Goal: Task Accomplishment & Management: Use online tool/utility

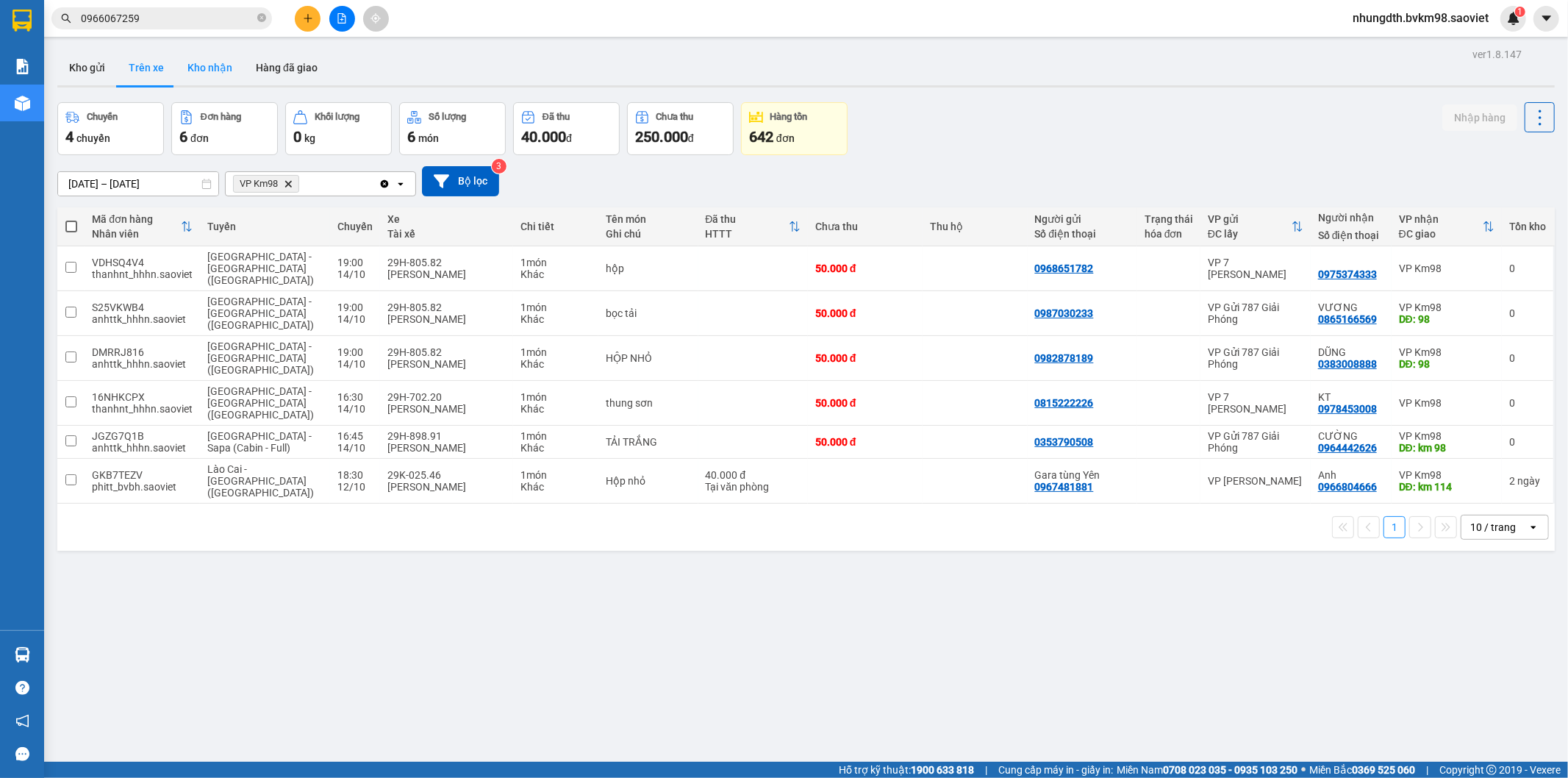
click at [203, 64] on button "Kho nhận" at bounding box center [209, 68] width 68 height 35
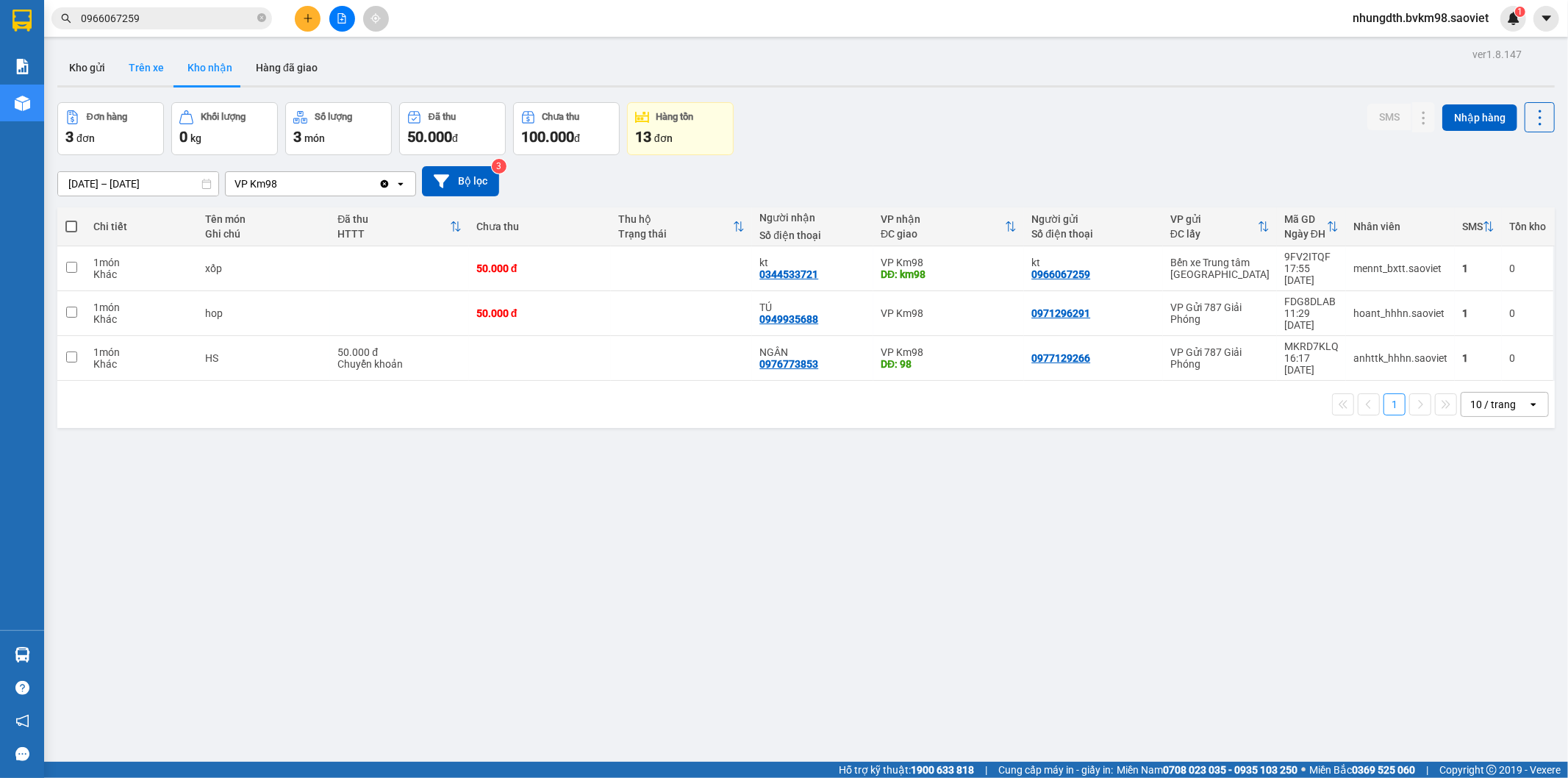
click at [143, 66] on button "Trên xe" at bounding box center [146, 68] width 59 height 35
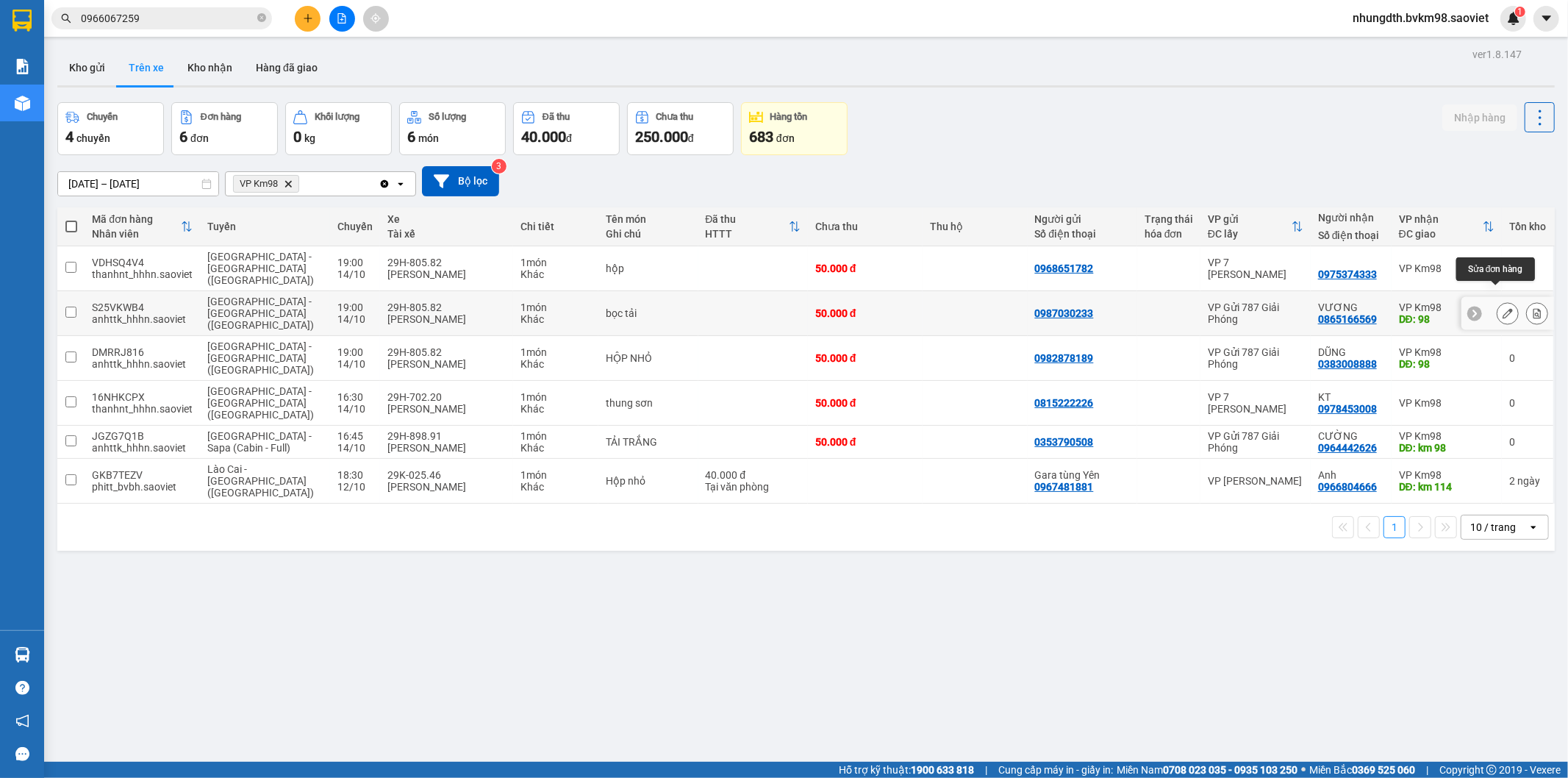
click at [1503, 308] on icon at bounding box center [1508, 314] width 11 height 11
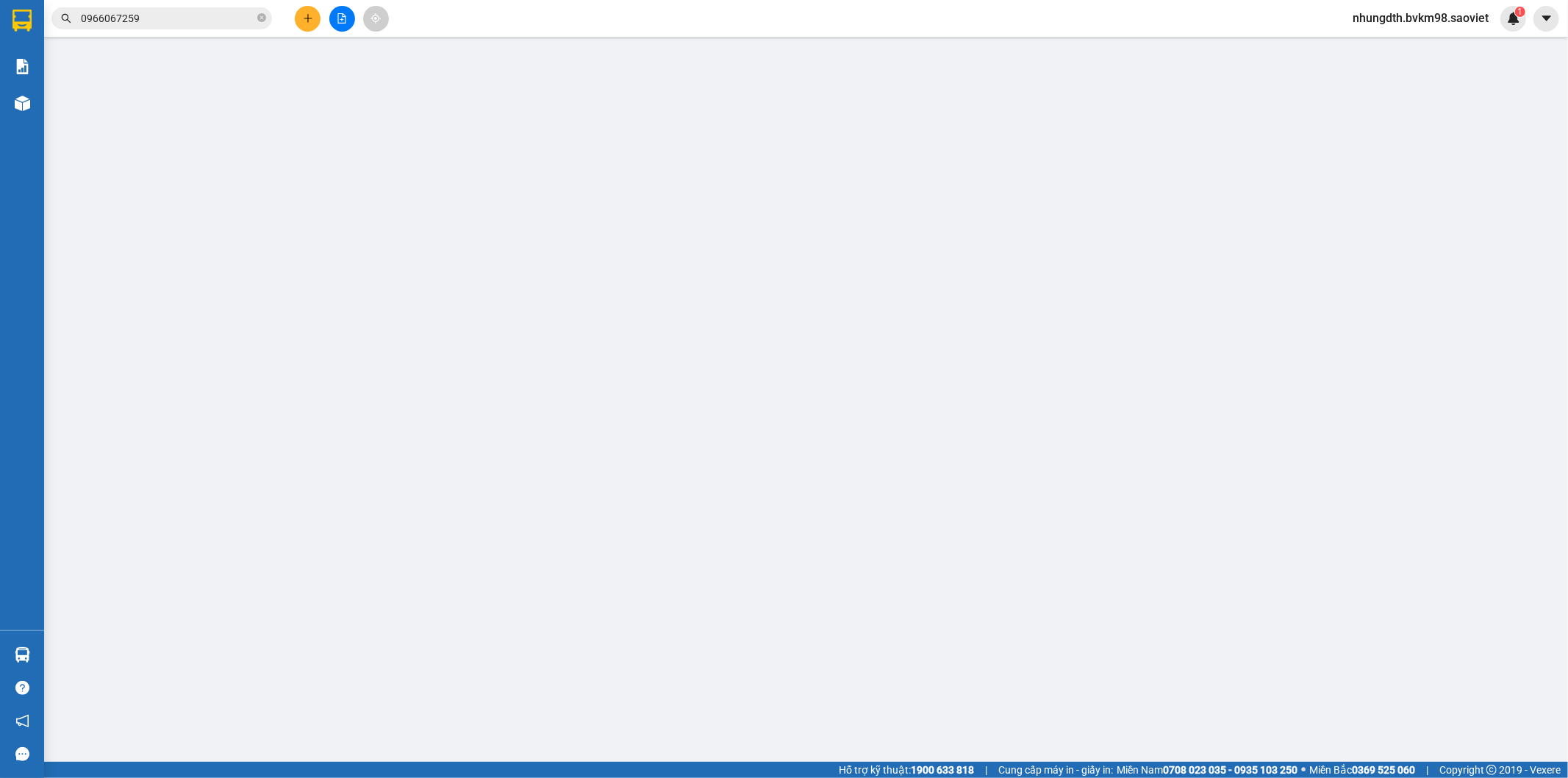
type input "0987030233"
type input "0865166569"
type input "VƯƠNG"
type input "98"
type input "0"
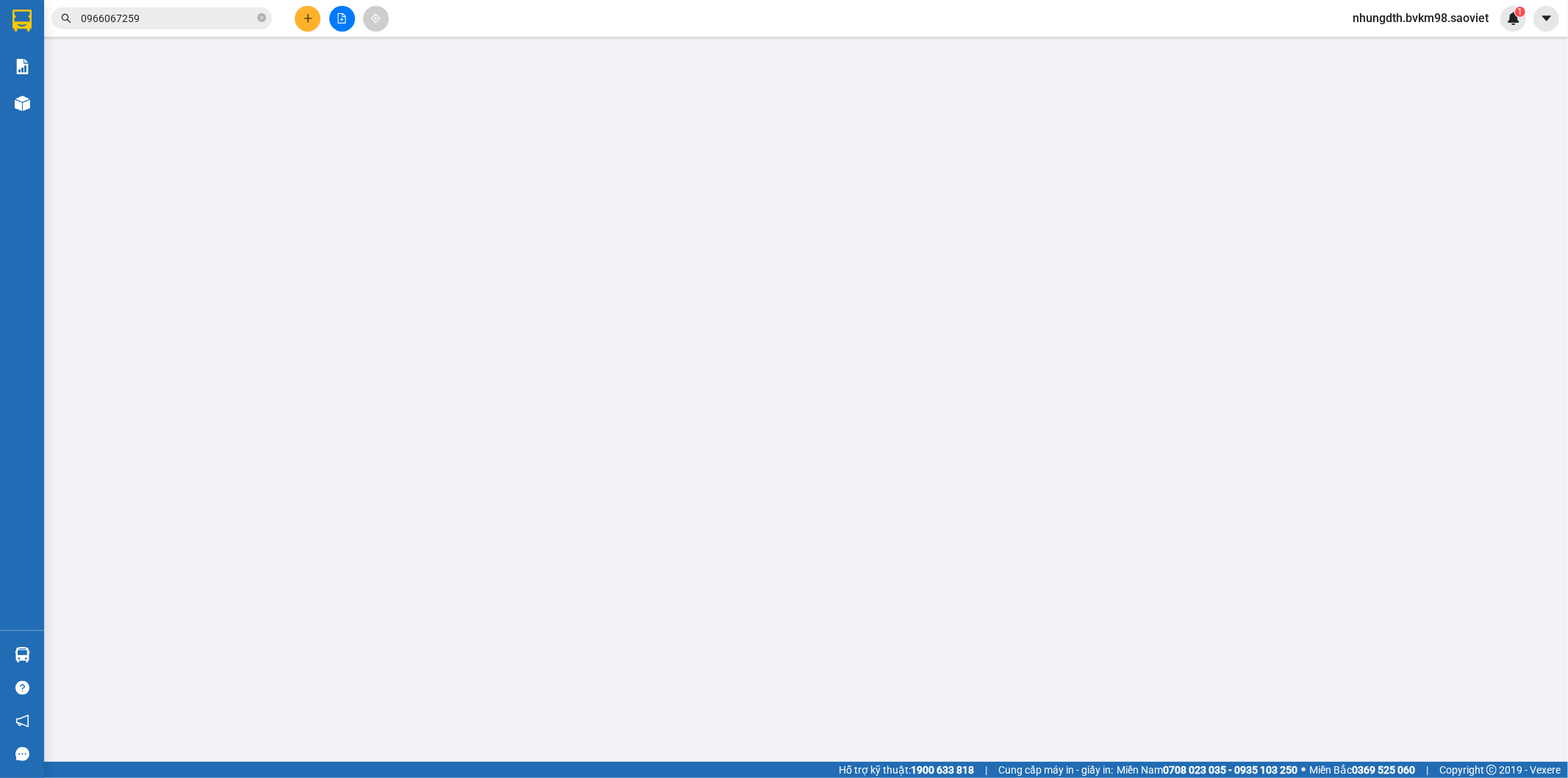
type input "50.000"
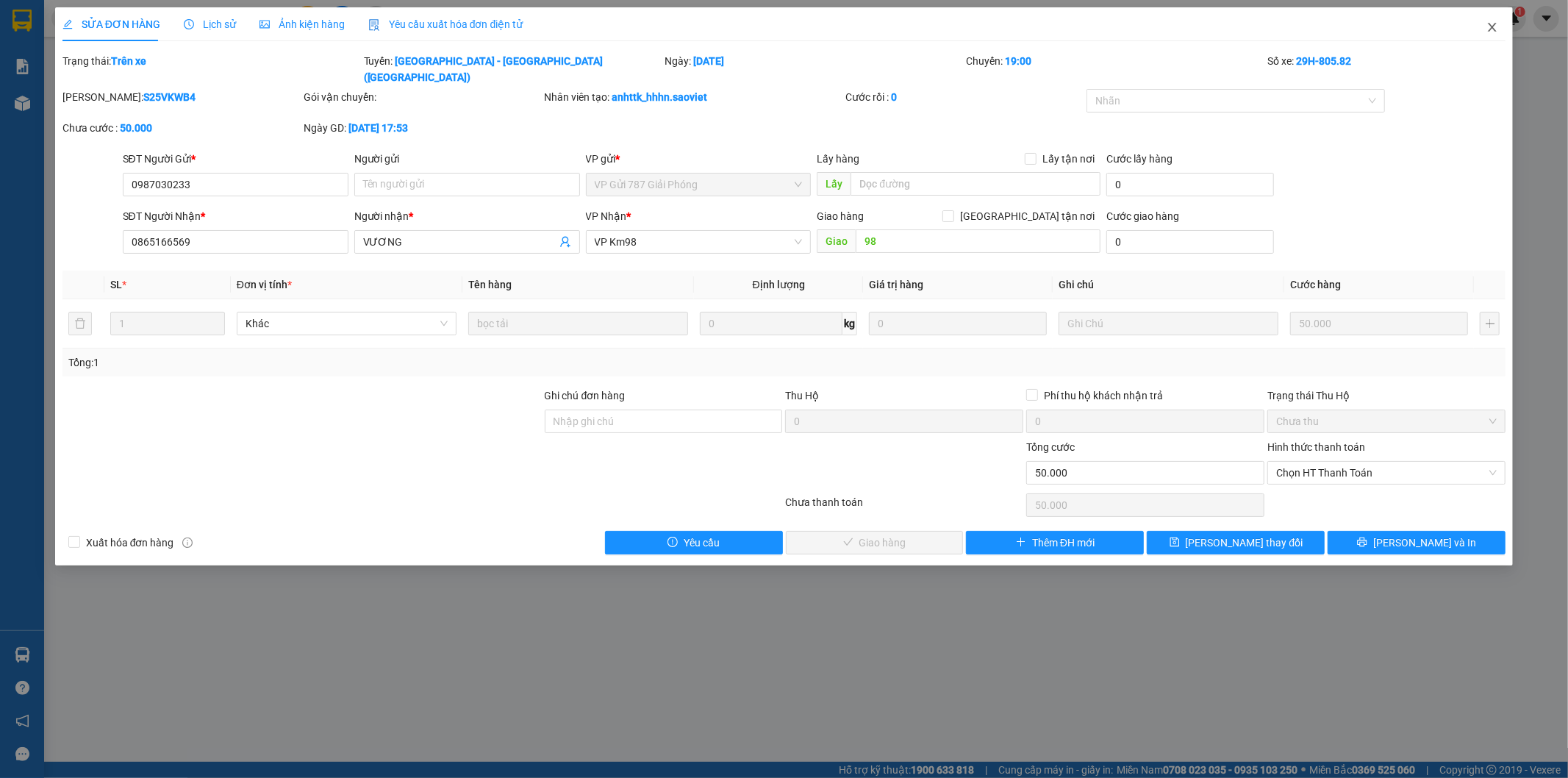
click at [1494, 22] on icon "close" at bounding box center [1493, 27] width 12 height 12
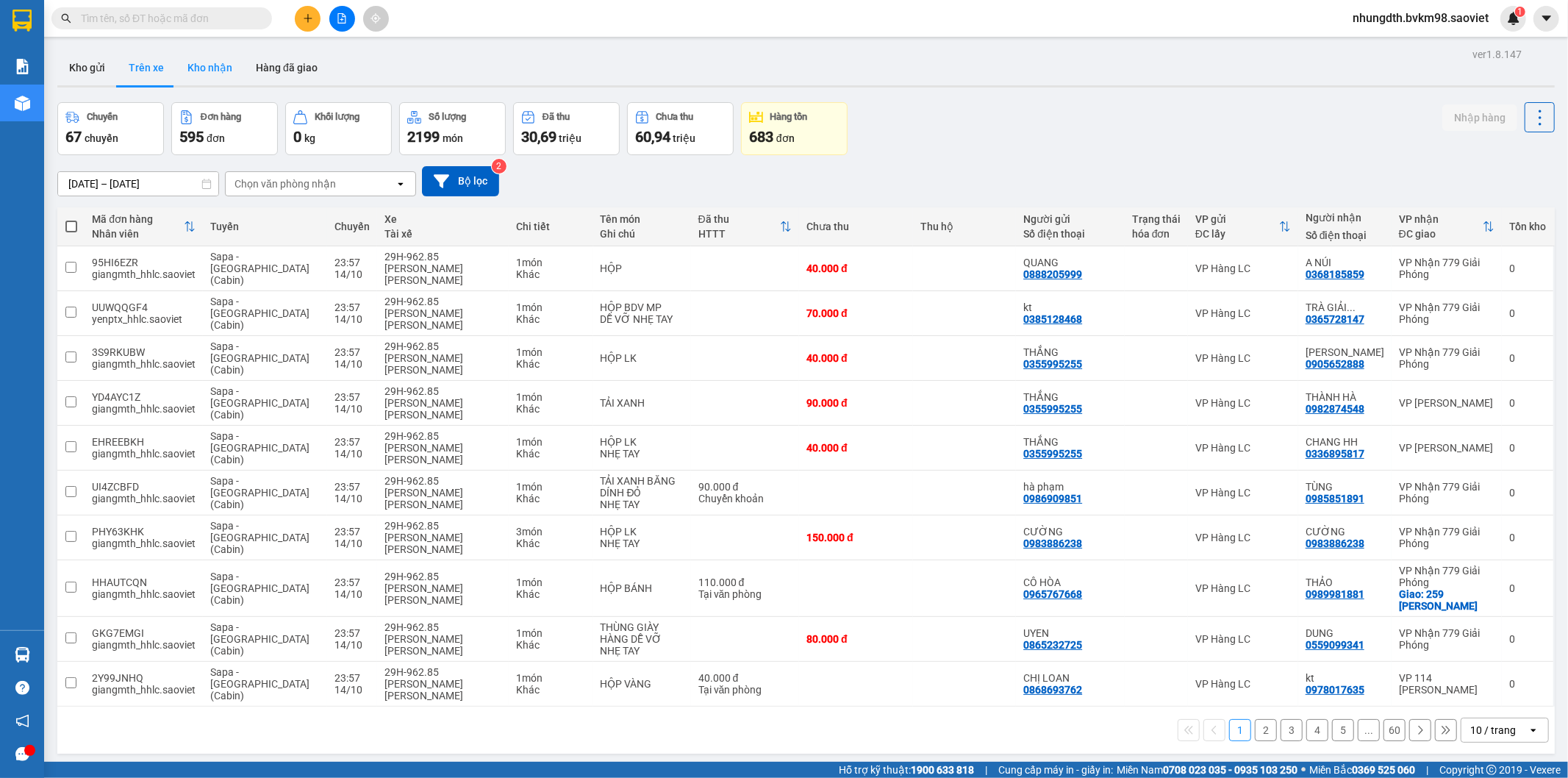
click at [206, 53] on button "Kho nhận" at bounding box center [209, 68] width 68 height 35
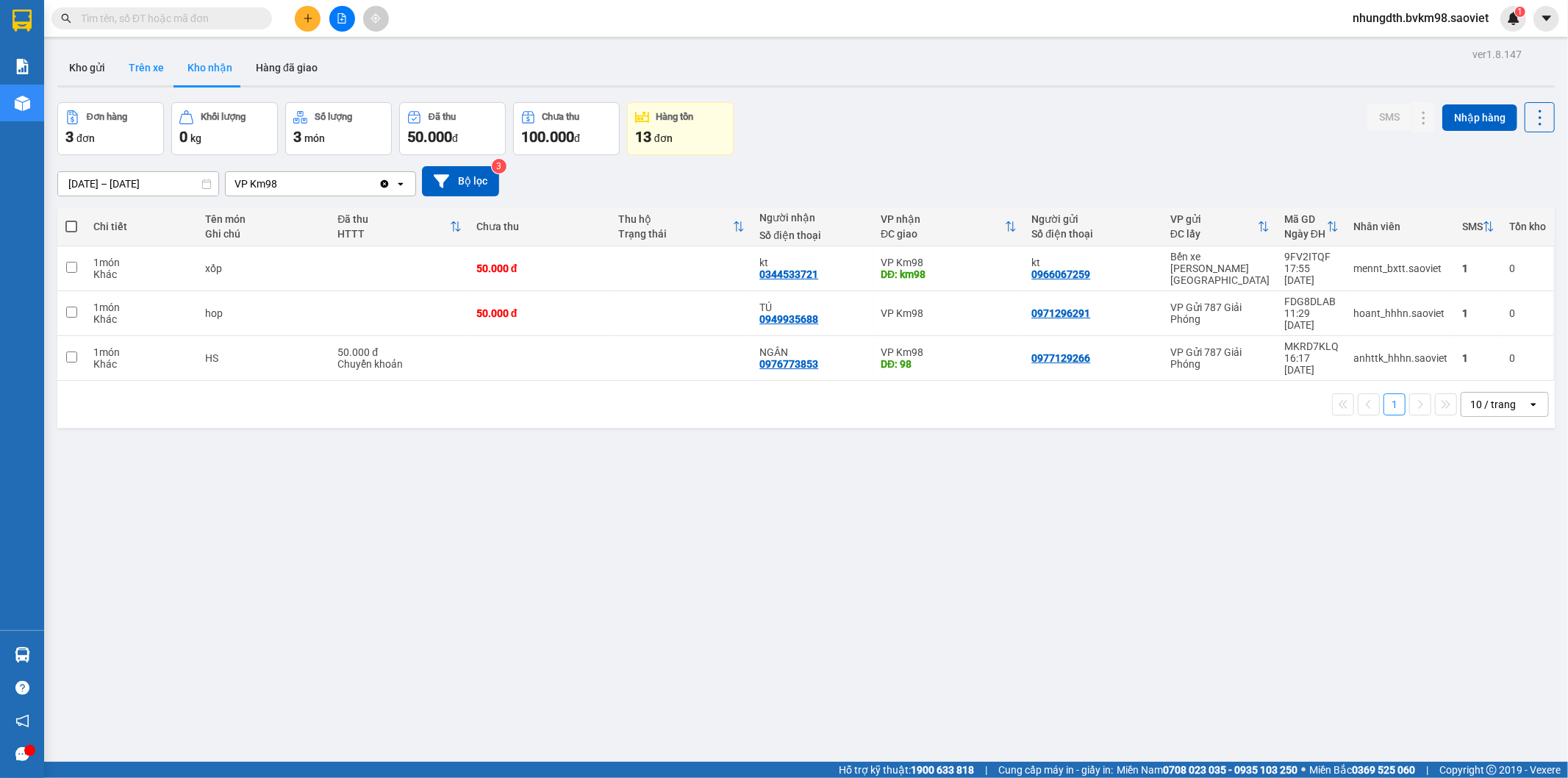
click at [151, 69] on button "Trên xe" at bounding box center [146, 68] width 59 height 35
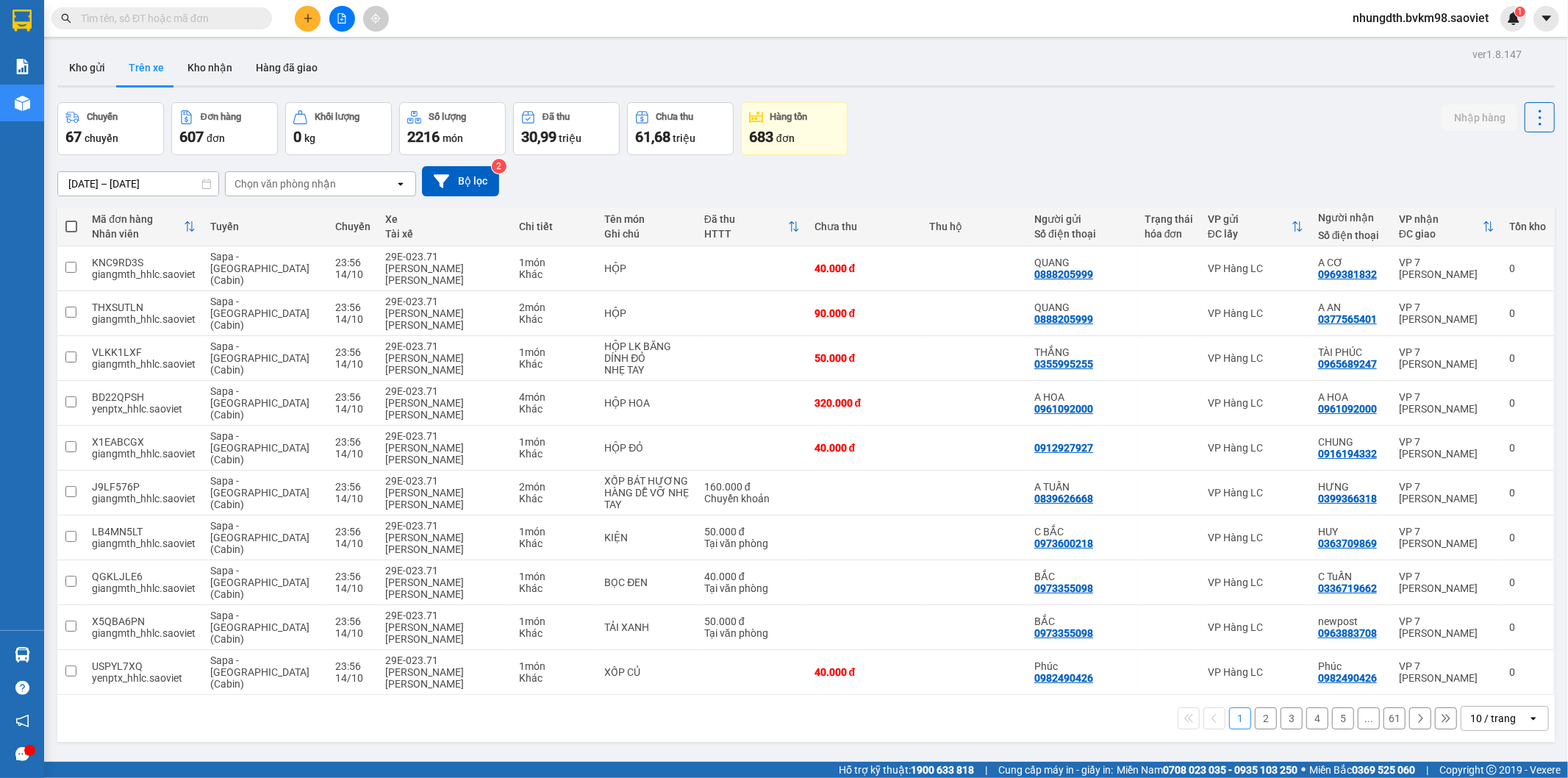
click at [150, 16] on input "text" at bounding box center [167, 19] width 173 height 17
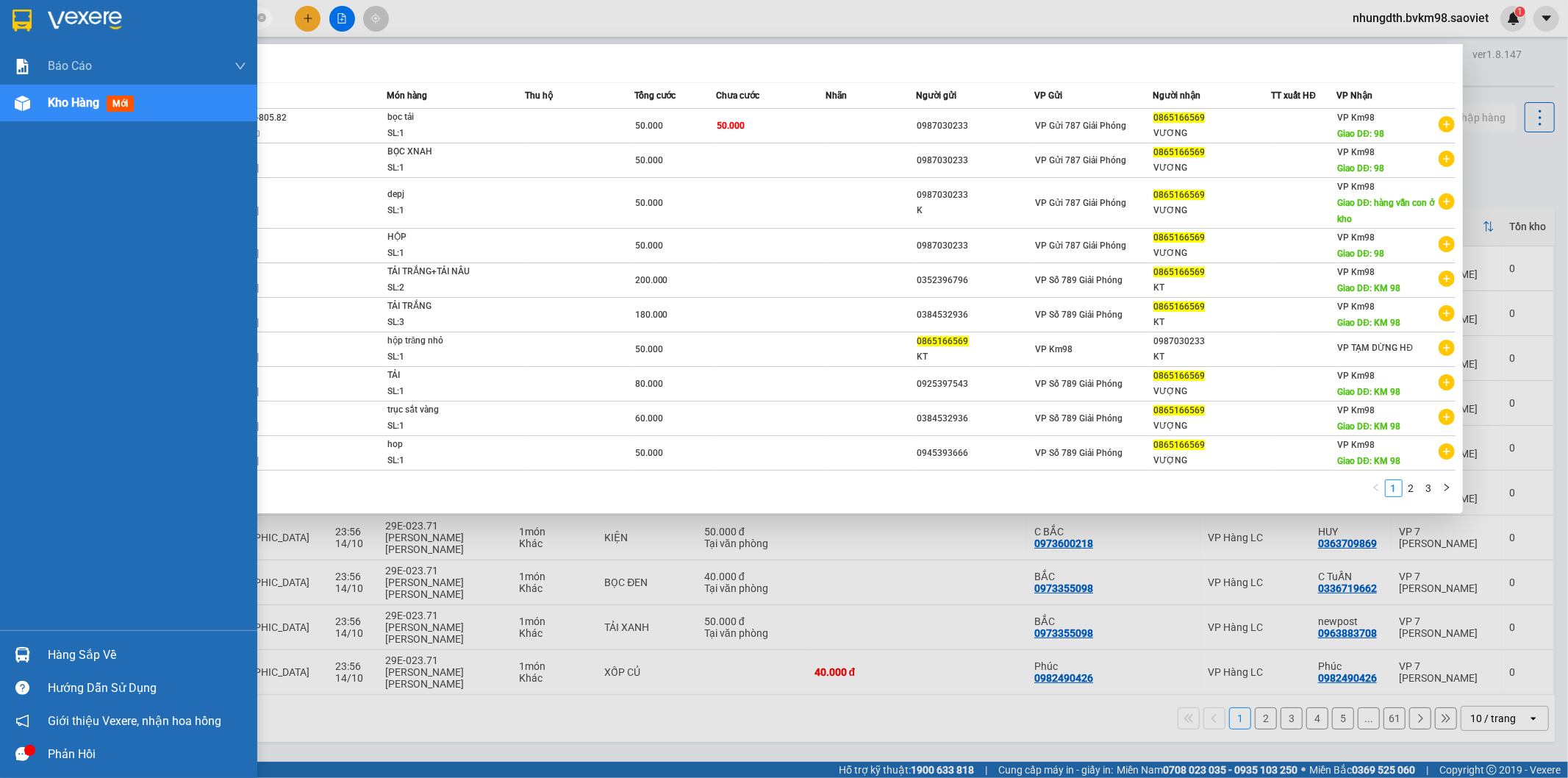
type input "0865166569"
click at [28, 109] on img at bounding box center [23, 103] width 16 height 16
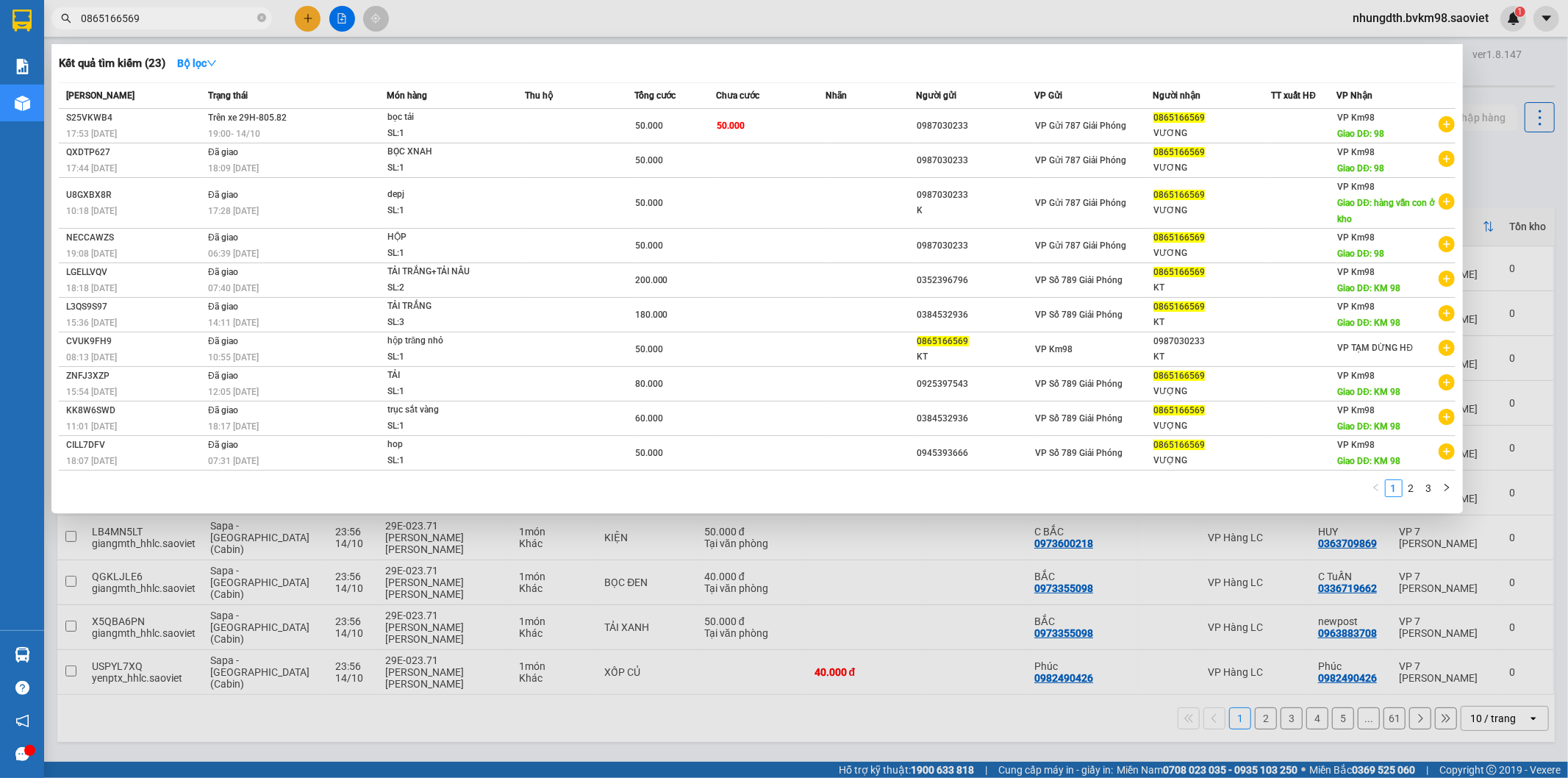
click at [643, 717] on div at bounding box center [784, 389] width 1568 height 778
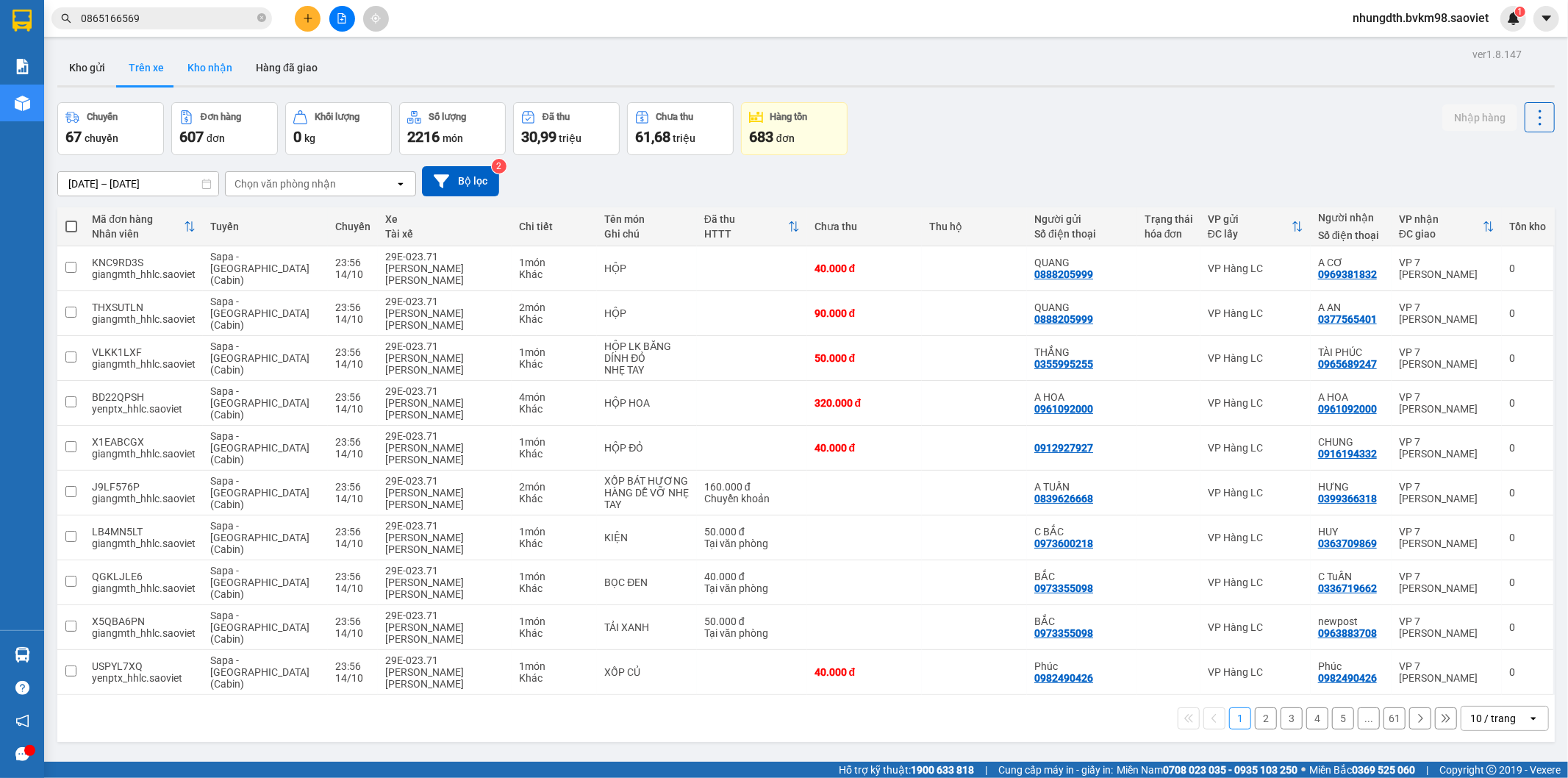
click at [207, 76] on button "Kho nhận" at bounding box center [209, 68] width 68 height 35
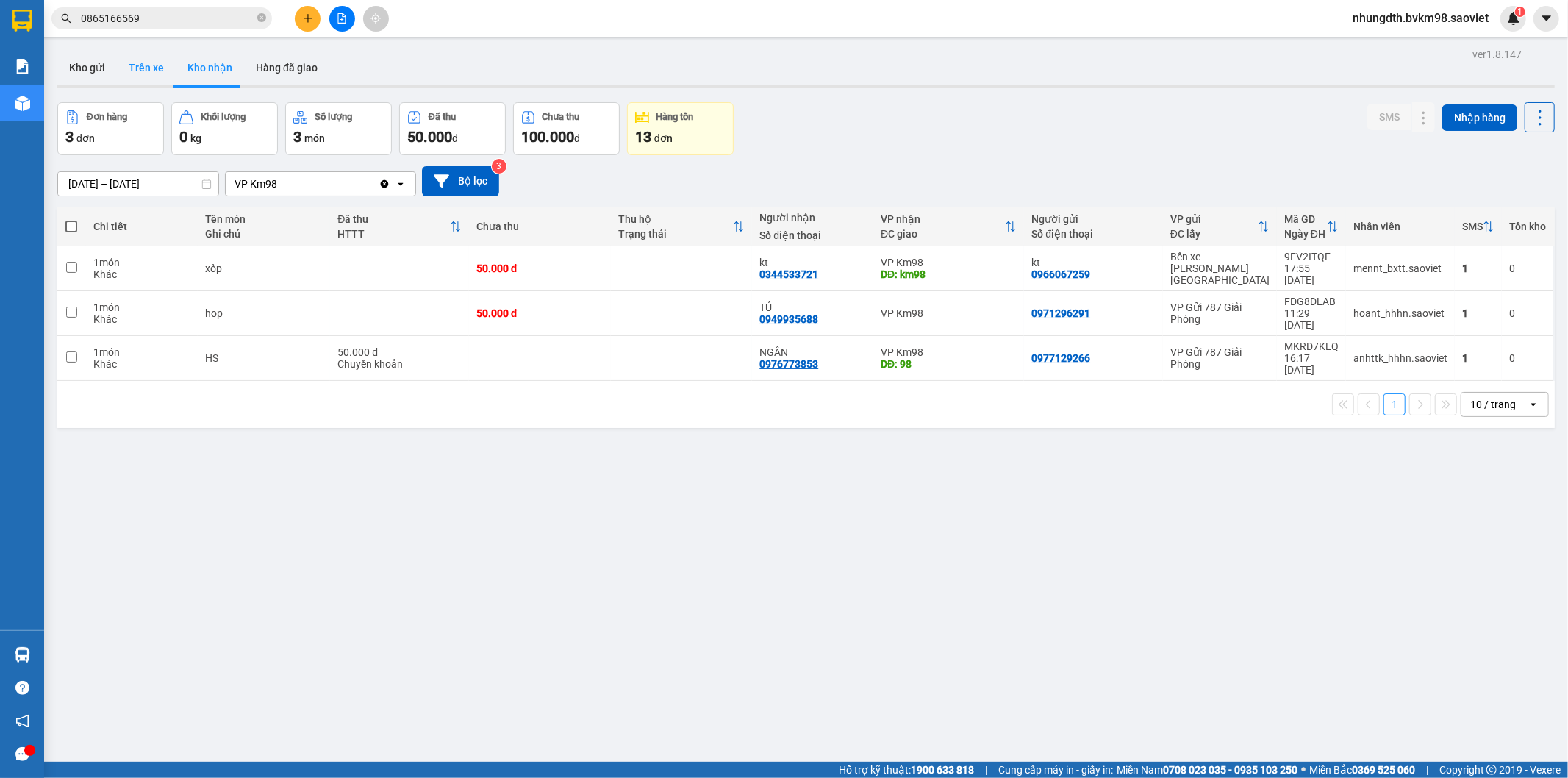
click at [149, 66] on button "Trên xe" at bounding box center [146, 68] width 59 height 35
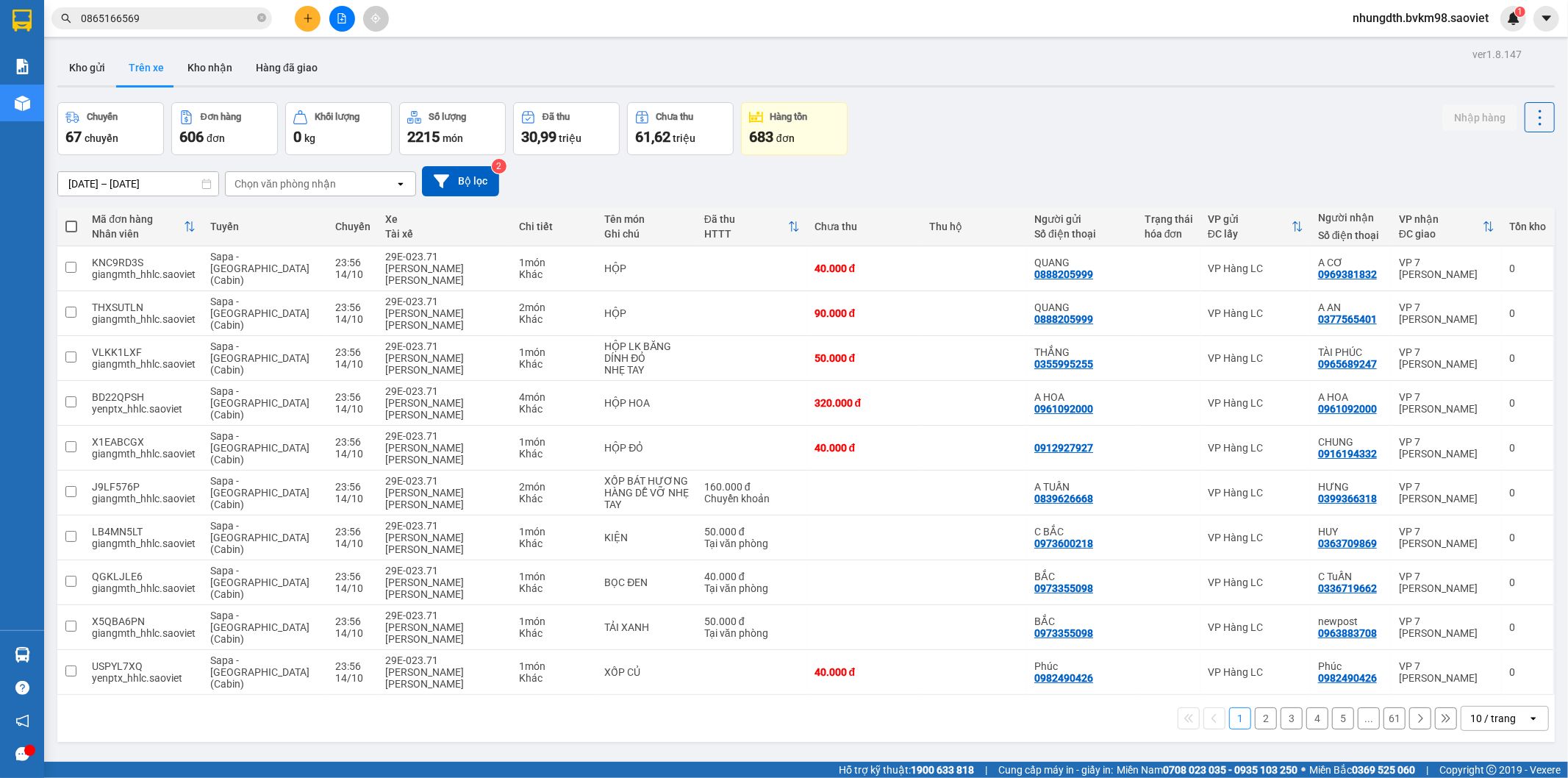
click at [349, 193] on div "Chọn văn phòng nhận" at bounding box center [310, 183] width 169 height 23
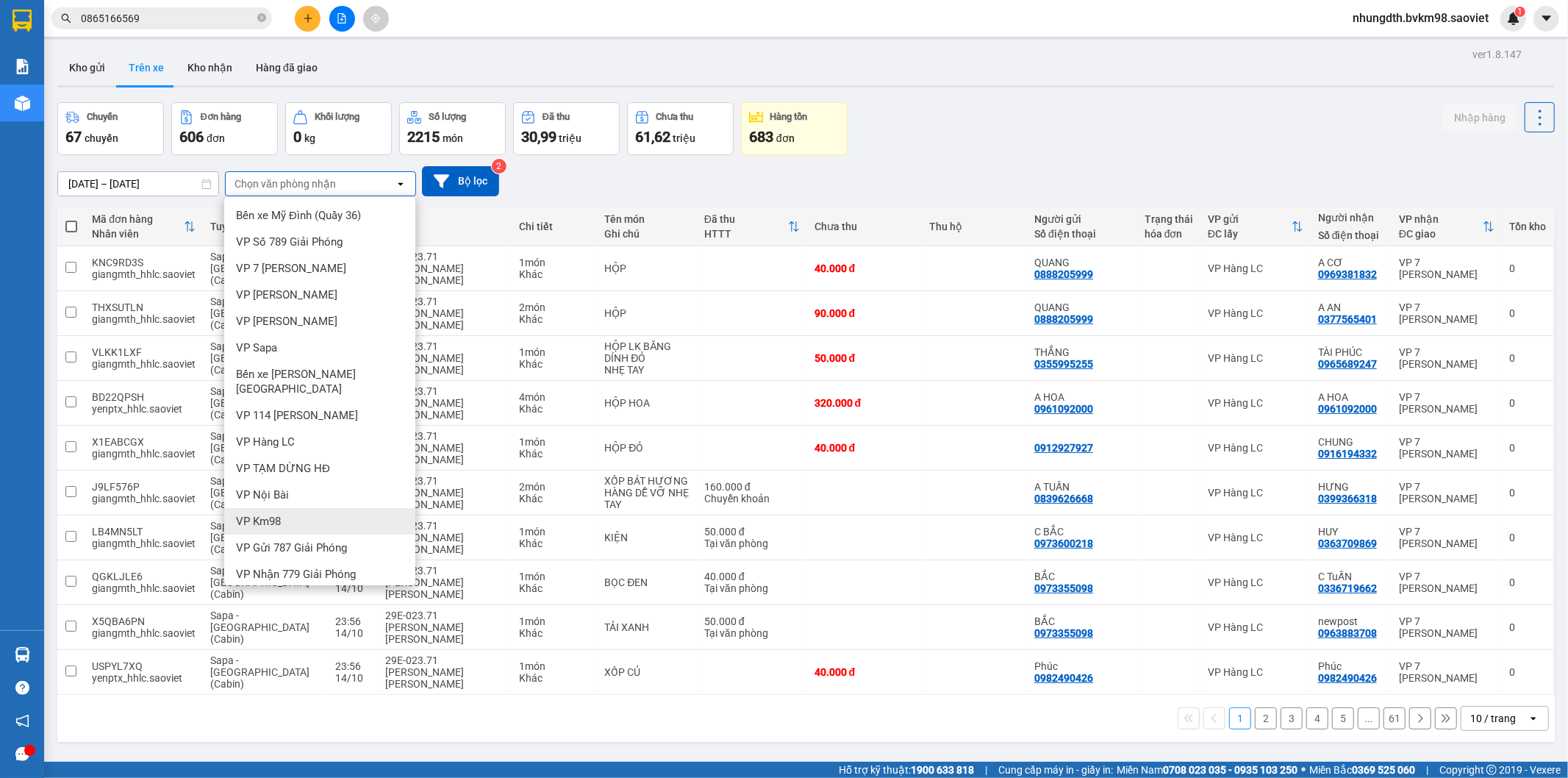
click at [293, 508] on div "VP Km98" at bounding box center [320, 521] width 191 height 26
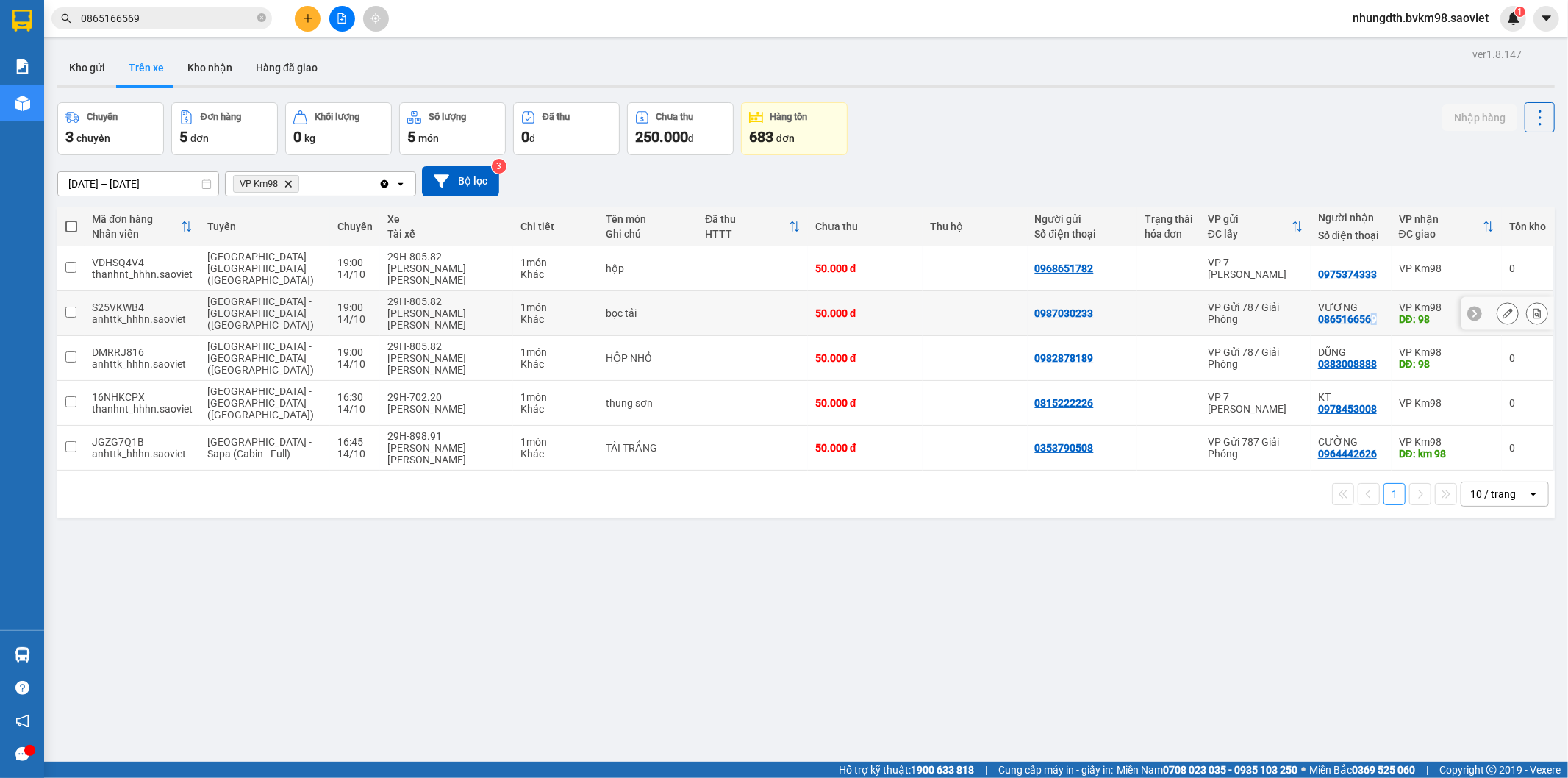
click at [1354, 308] on td "[PERSON_NAME] 0865166569" at bounding box center [1351, 314] width 81 height 45
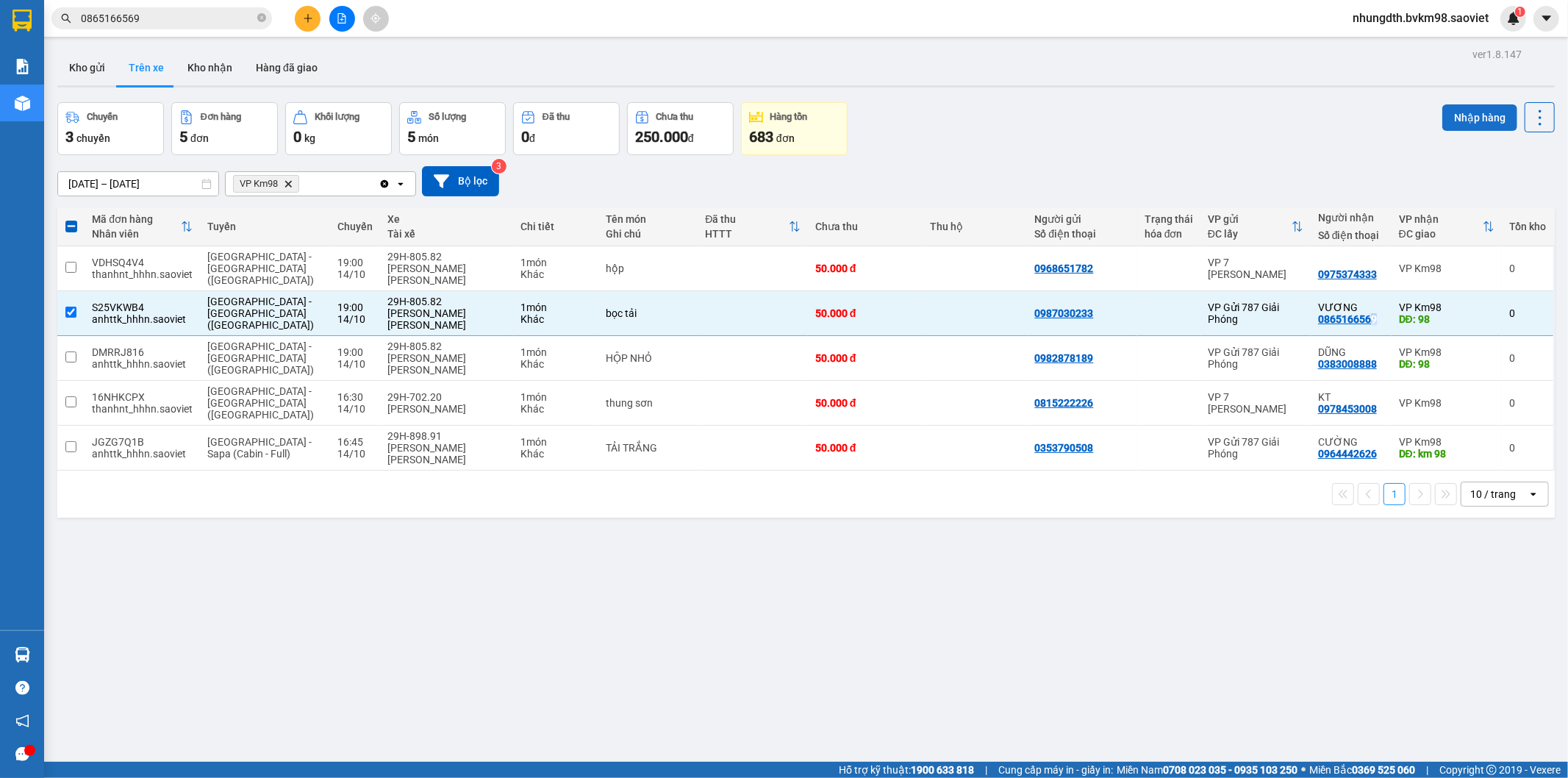
click at [1481, 122] on button "Nhập hàng" at bounding box center [1480, 117] width 75 height 26
checkbox input "false"
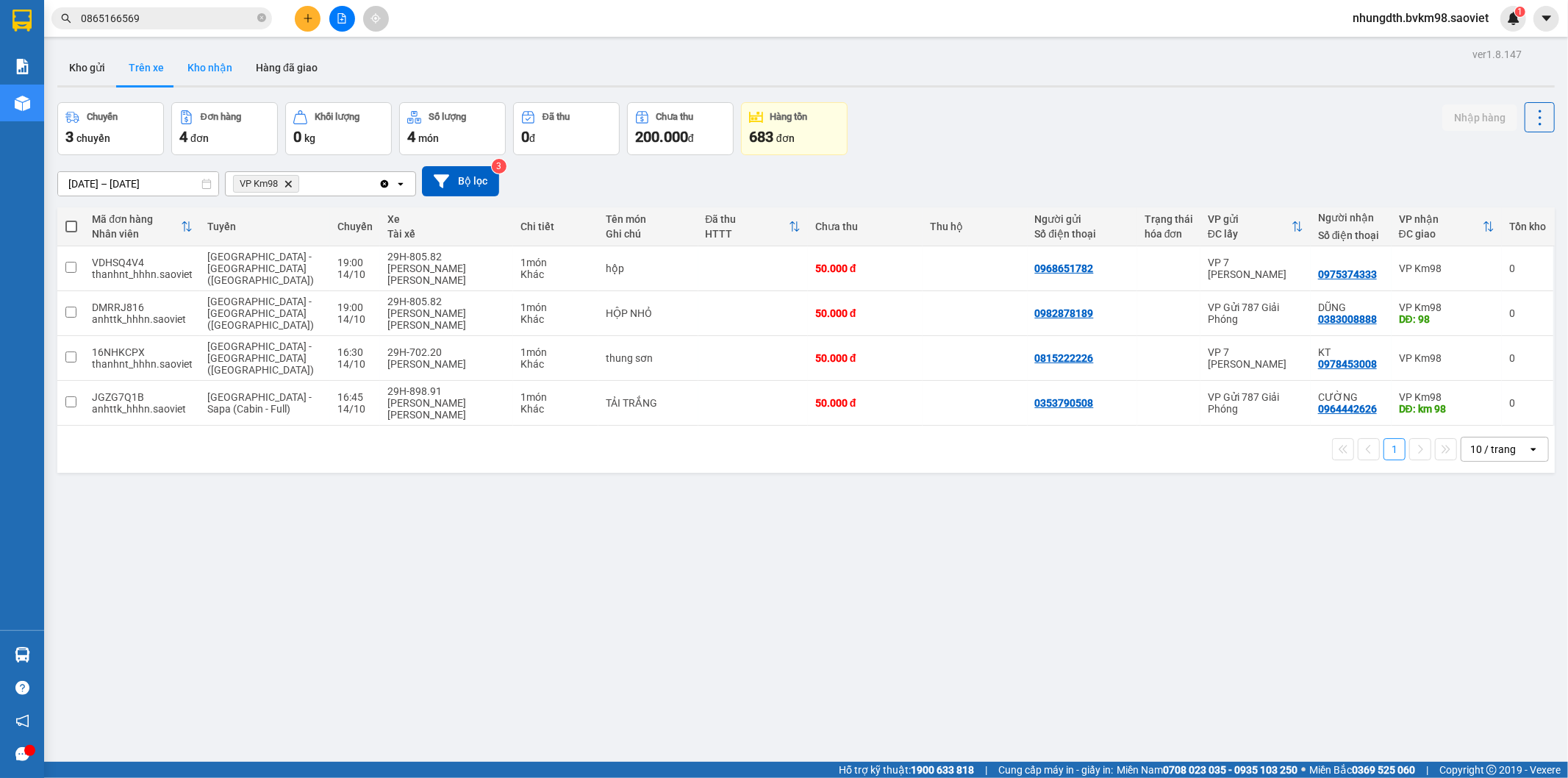
click at [218, 77] on button "Kho nhận" at bounding box center [209, 68] width 68 height 35
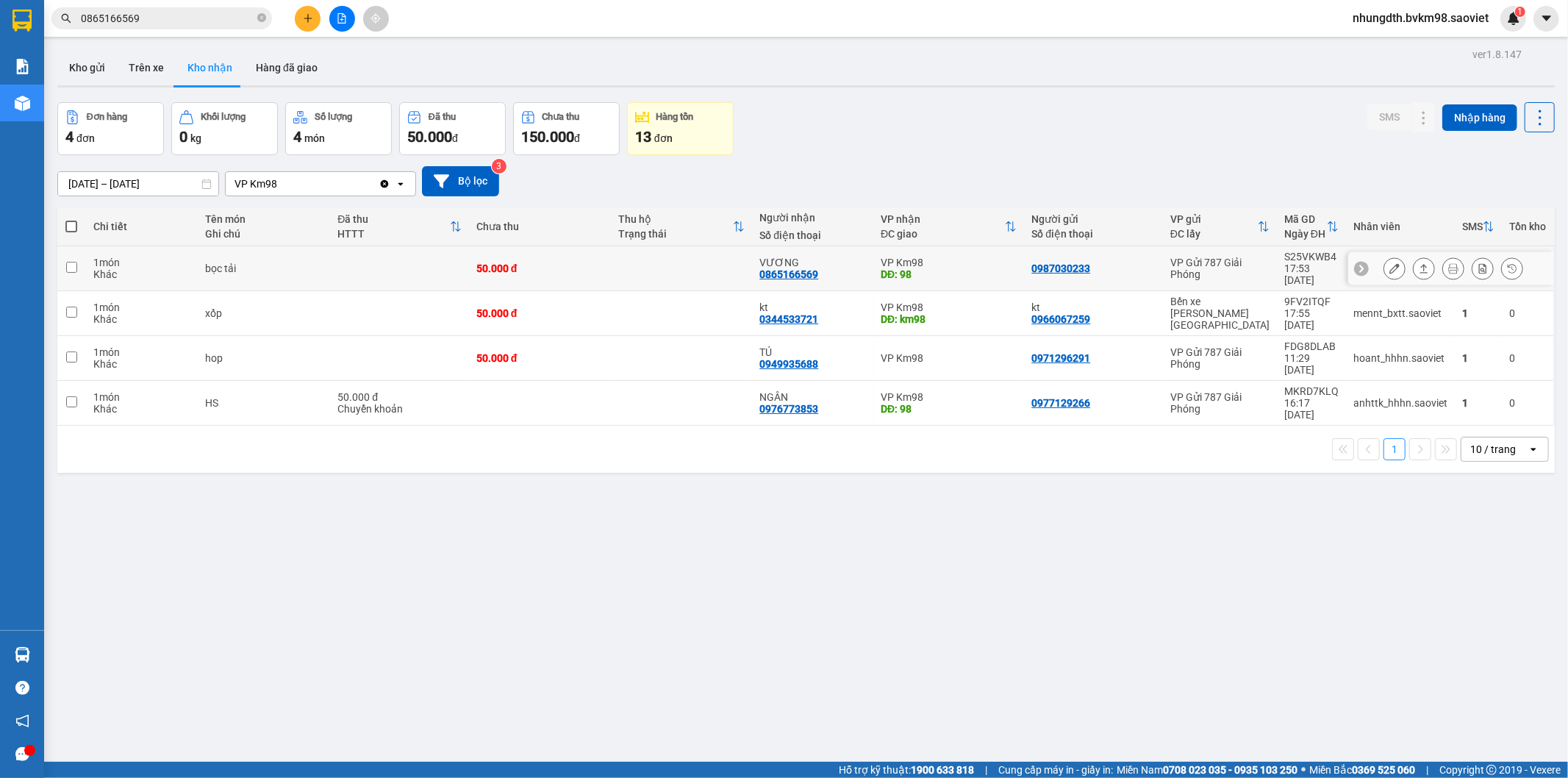
click at [312, 272] on td "bọc tải" at bounding box center [264, 269] width 132 height 45
checkbox input "true"
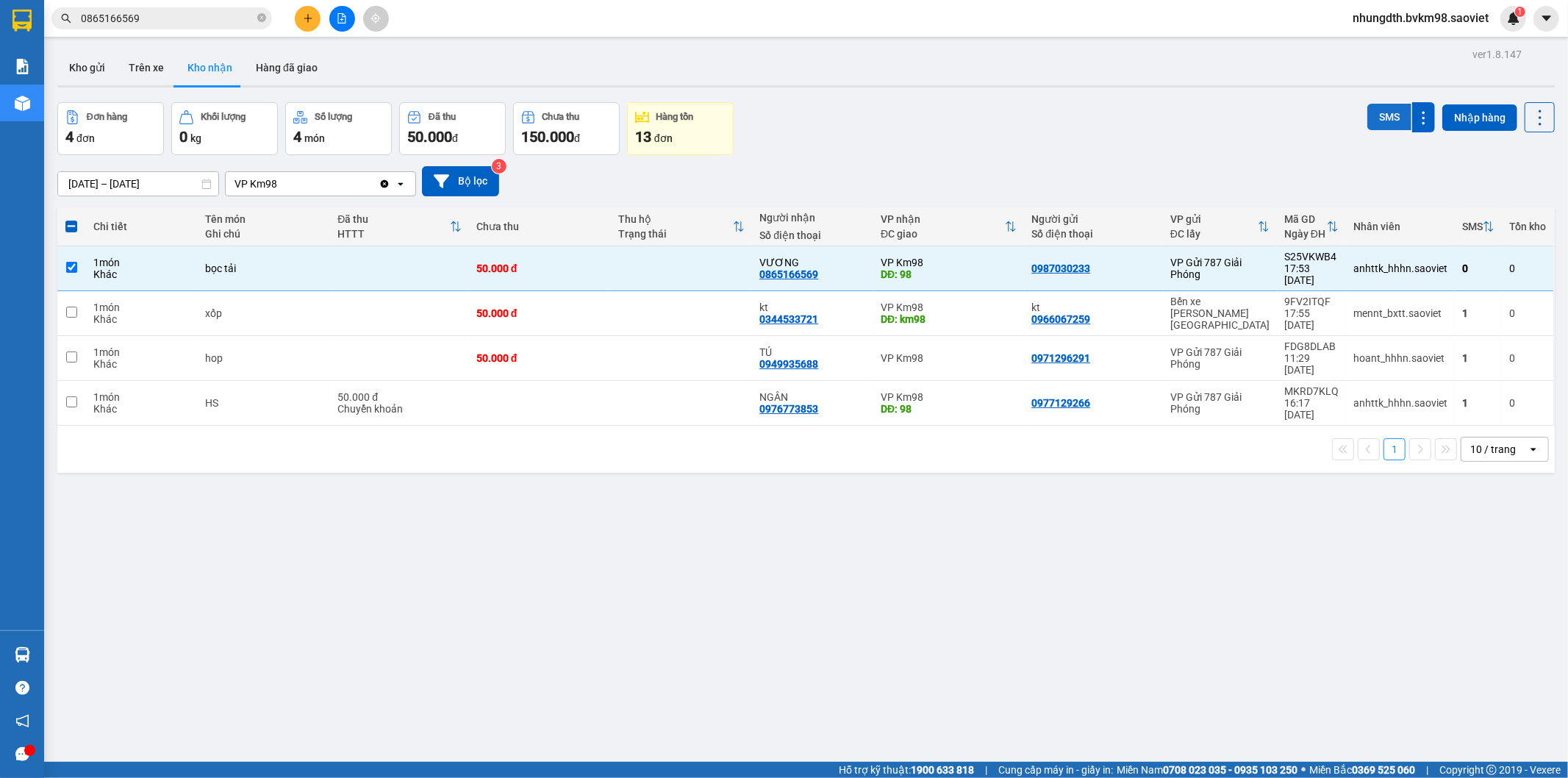
click at [1378, 109] on button "SMS" at bounding box center [1389, 116] width 44 height 26
